Goal: Information Seeking & Learning: Find specific fact

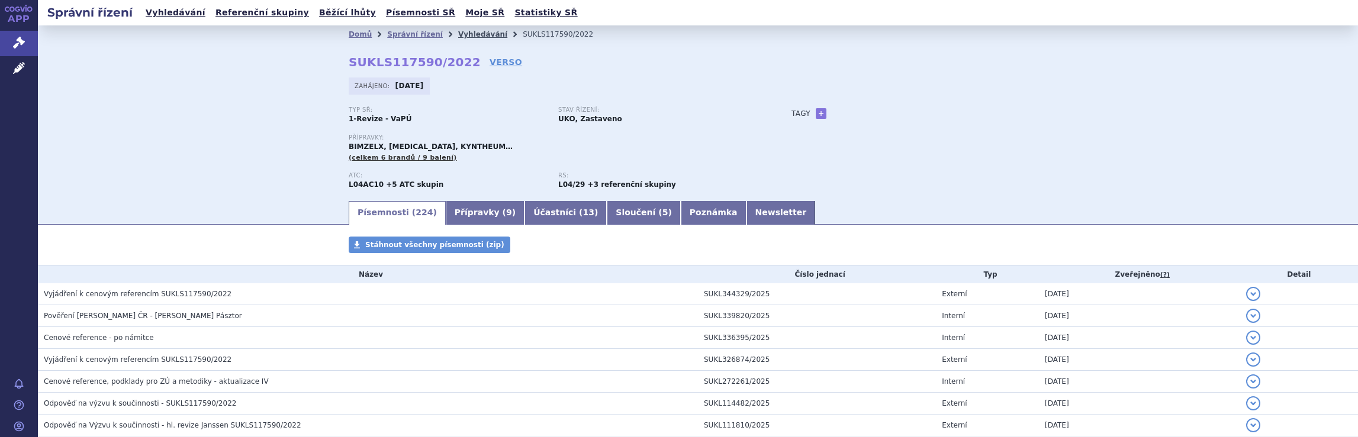
click at [458, 37] on link "Vyhledávání" at bounding box center [482, 34] width 49 height 8
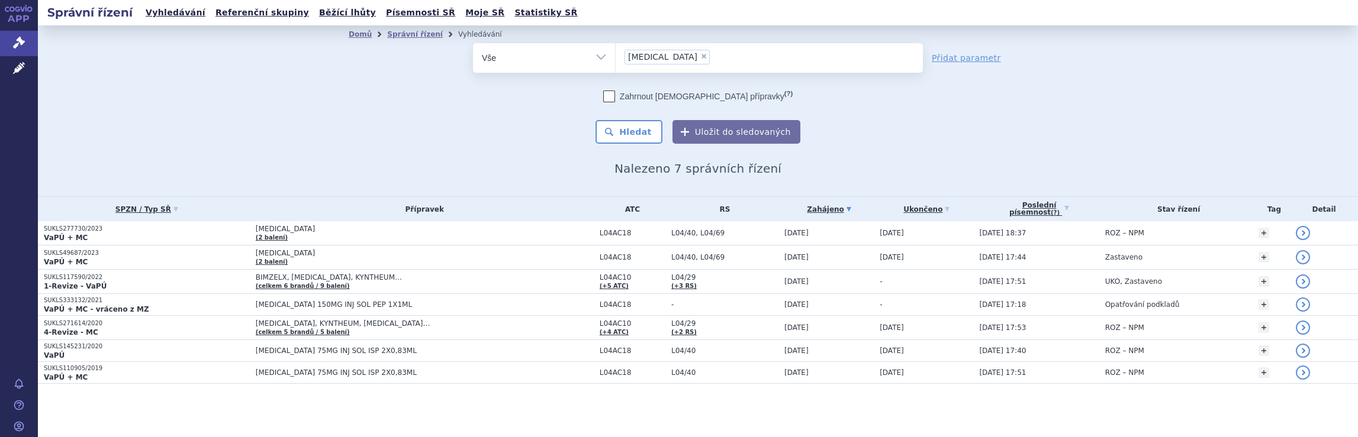
click at [700, 54] on span "×" at bounding box center [703, 56] width 7 height 7
click at [616, 54] on select "Skyrizi" at bounding box center [615, 58] width 1 height 30
select select
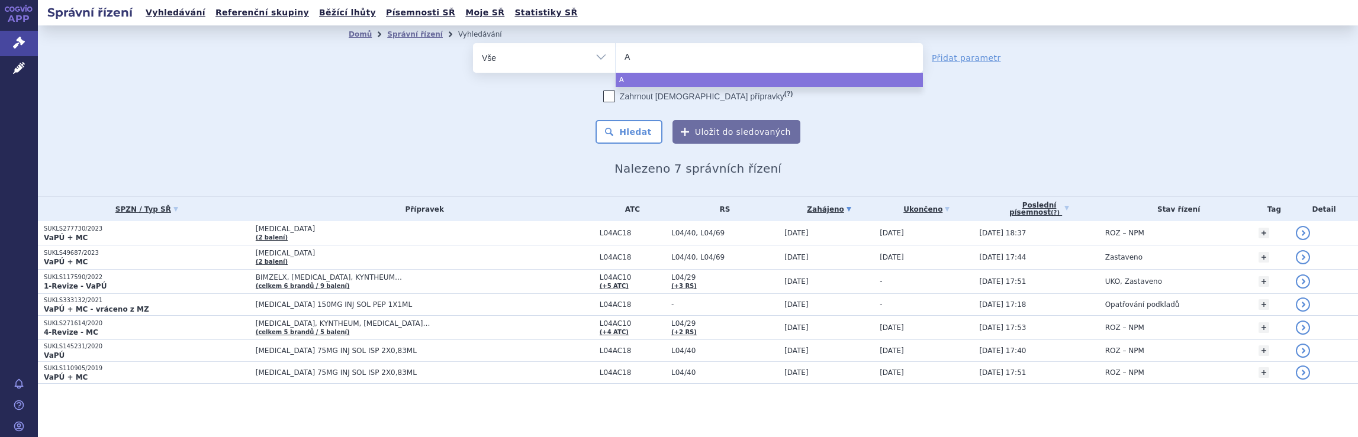
type input "Ai"
type input "Aim"
type input "Aimo"
type input "Aimov"
type input "Aimovi"
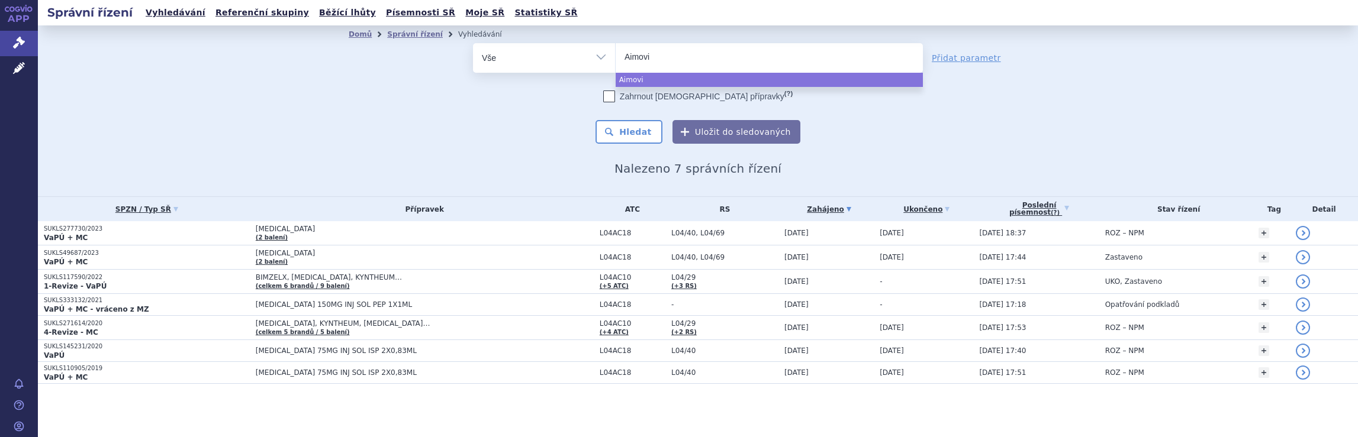
type input "Aimovig"
select select "Aimovig"
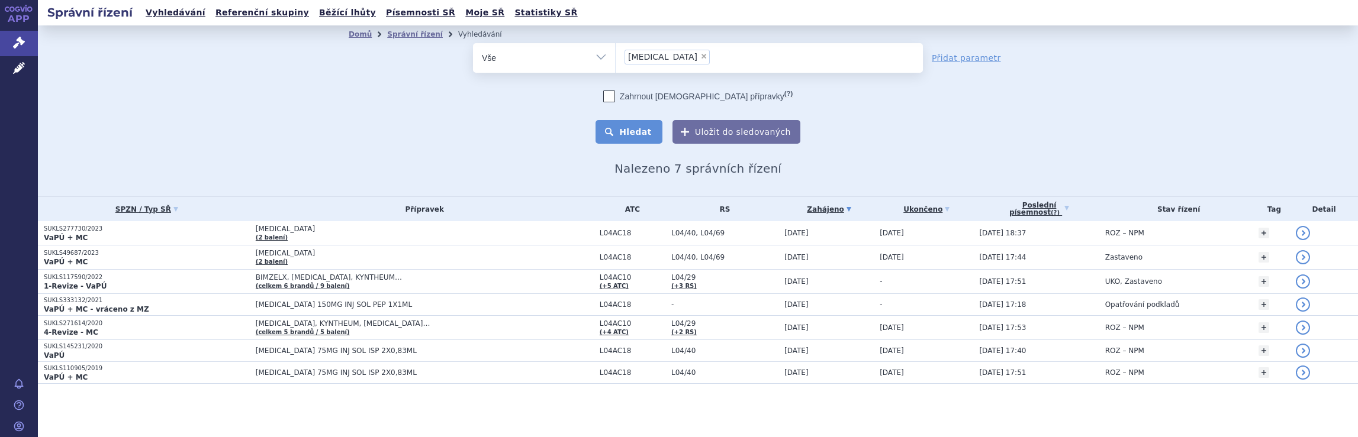
click at [644, 136] on button "Hledat" at bounding box center [628, 132] width 67 height 24
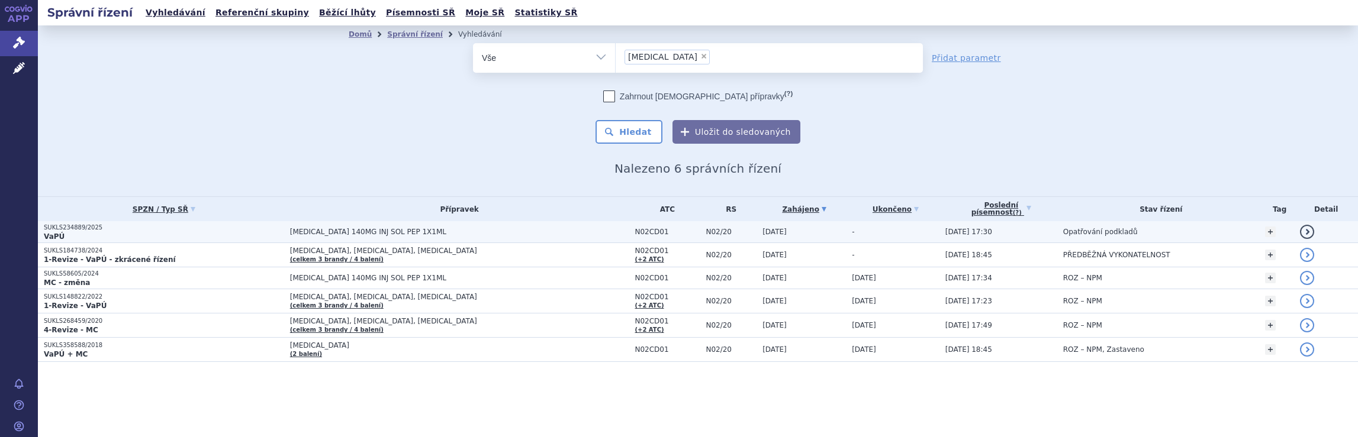
click at [418, 239] on td "[MEDICAL_DATA] 140MG INJ SOL PEP 1X1ML" at bounding box center [456, 232] width 345 height 22
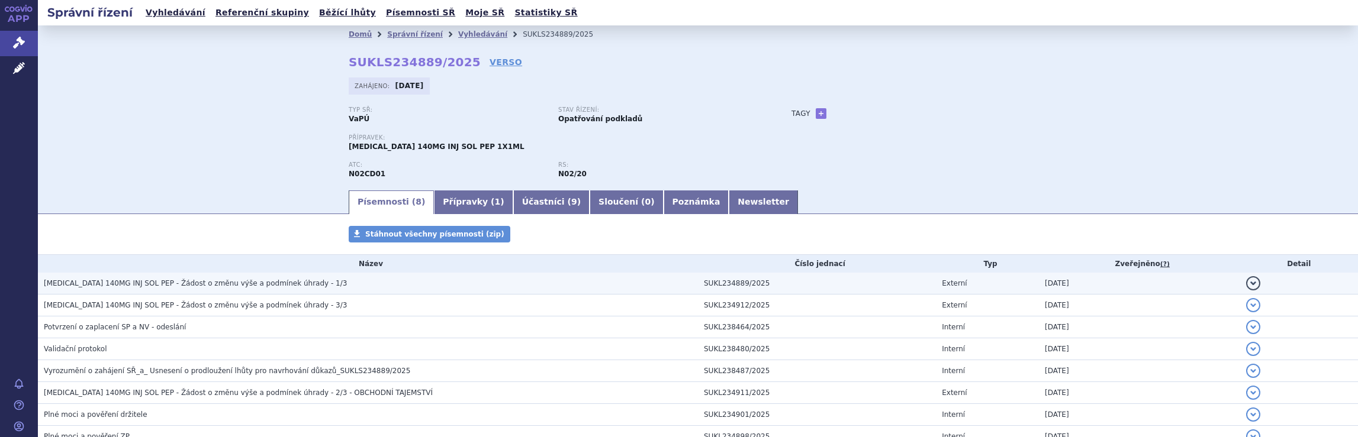
click at [255, 284] on span "AIMOVIG 140MG INJ SOL PEP - Žádost o změnu výše a podmínek úhrady - 1/3" at bounding box center [195, 283] width 303 height 8
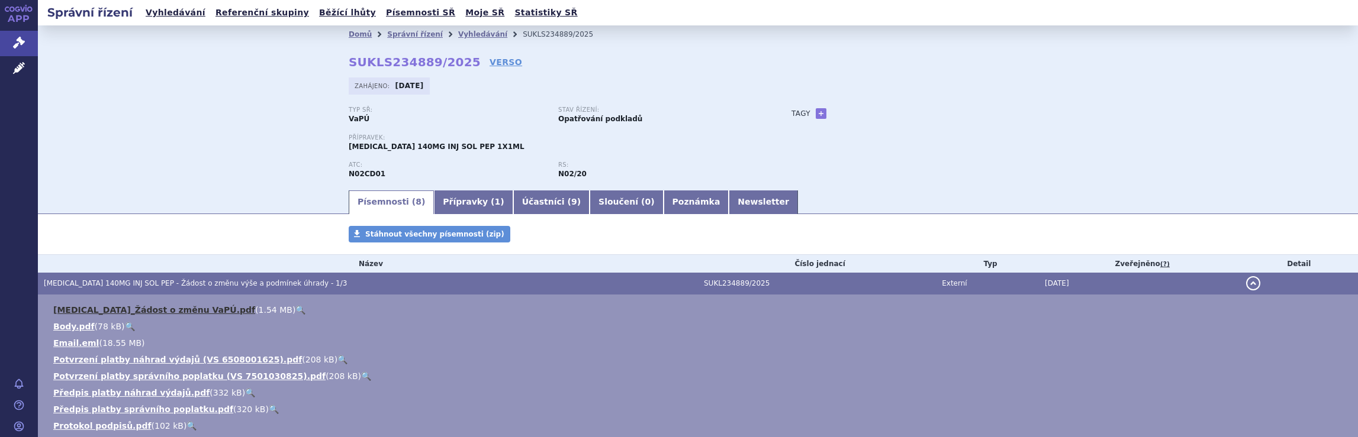
click at [125, 310] on link "AIMOVIG_Žádost o změnu VaPÚ.pdf" at bounding box center [154, 309] width 202 height 9
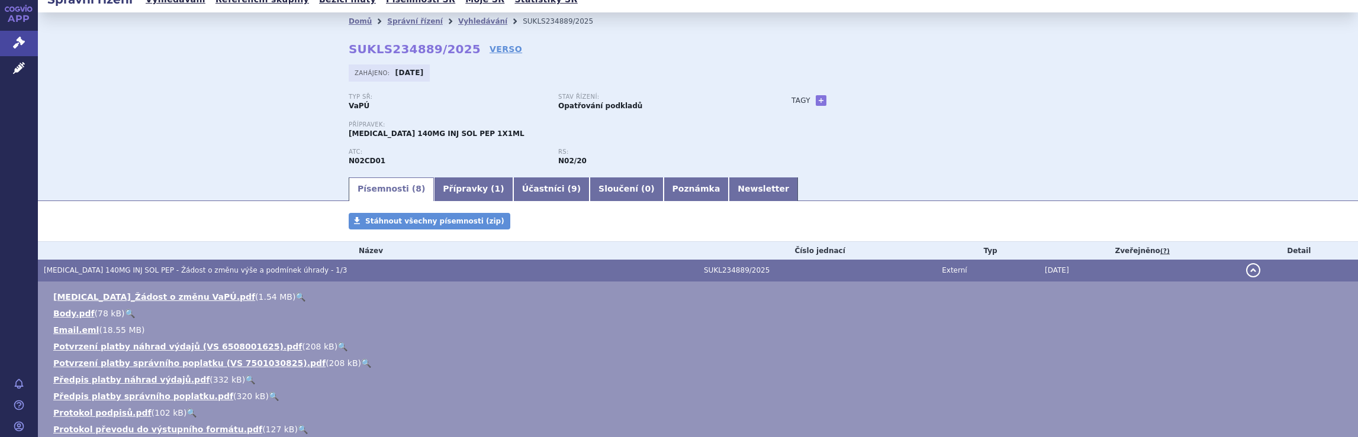
scroll to position [11, 0]
